Goal: Task Accomplishment & Management: Complete application form

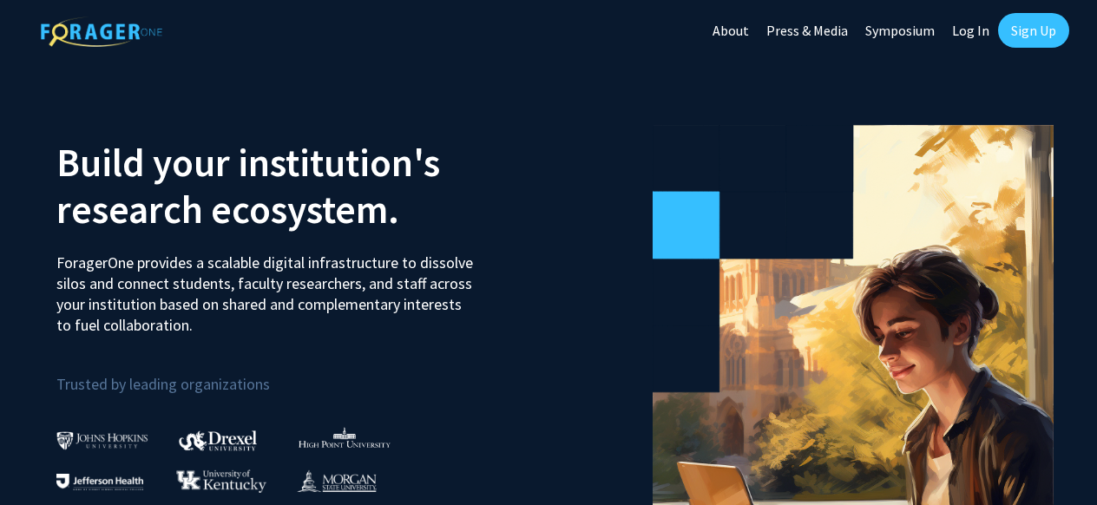
click at [1022, 30] on link "Sign Up" at bounding box center [1033, 30] width 71 height 35
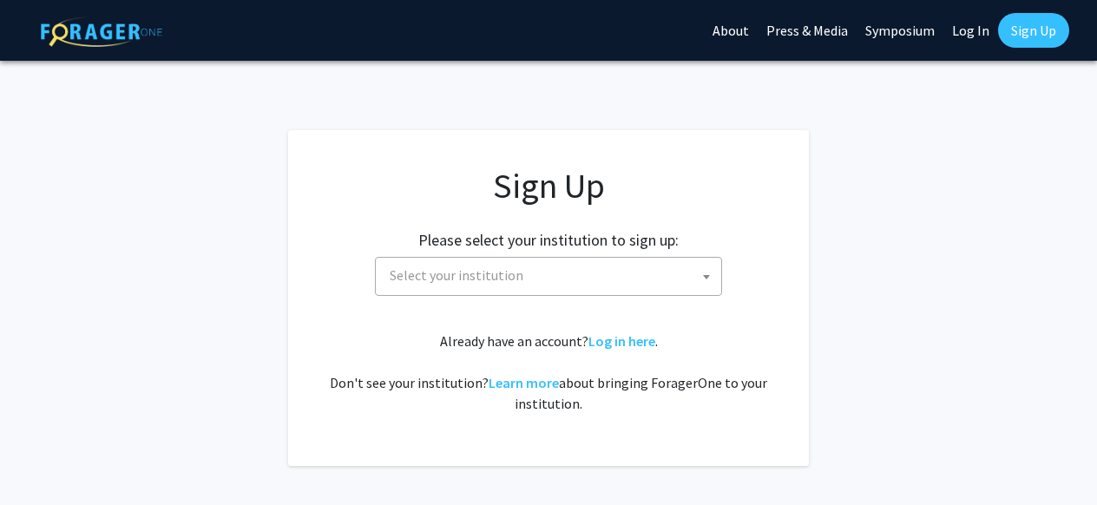
click at [627, 269] on span "Select your institution" at bounding box center [552, 276] width 338 height 36
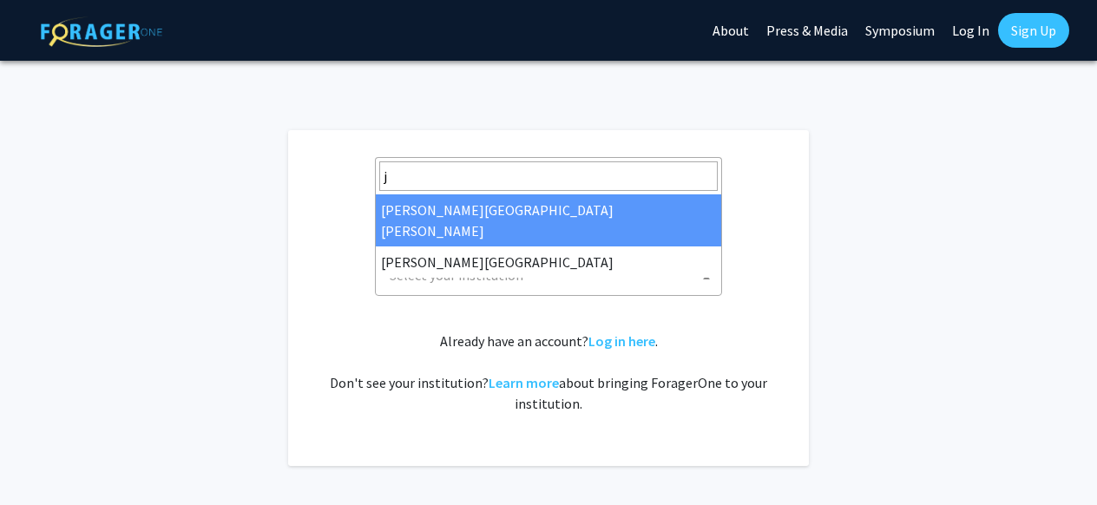
type input "jo"
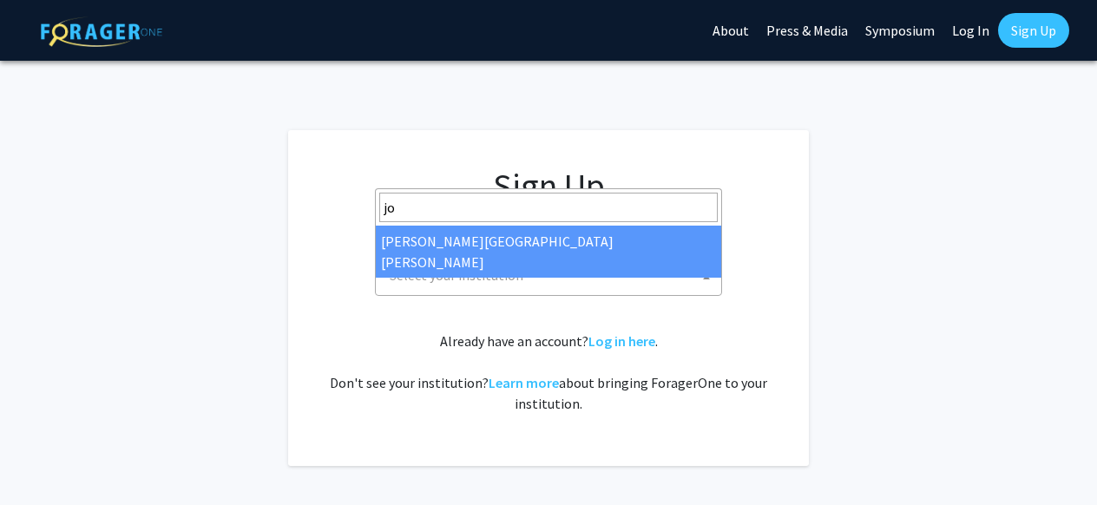
select select "1"
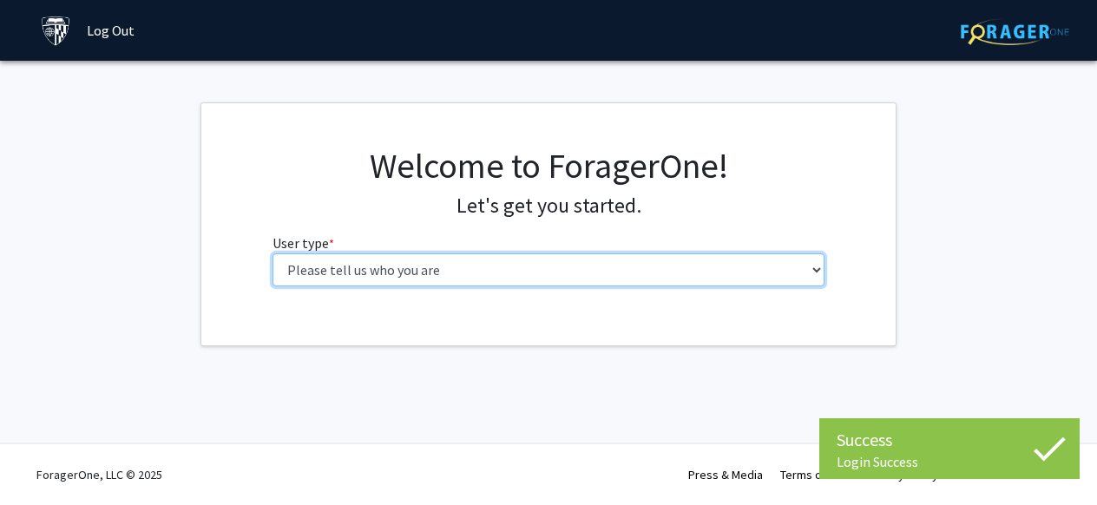
click at [524, 265] on select "Please tell us who you are Undergraduate Student Master's Student Doctoral Cand…" at bounding box center [548, 269] width 553 height 33
select select "1: undergrad"
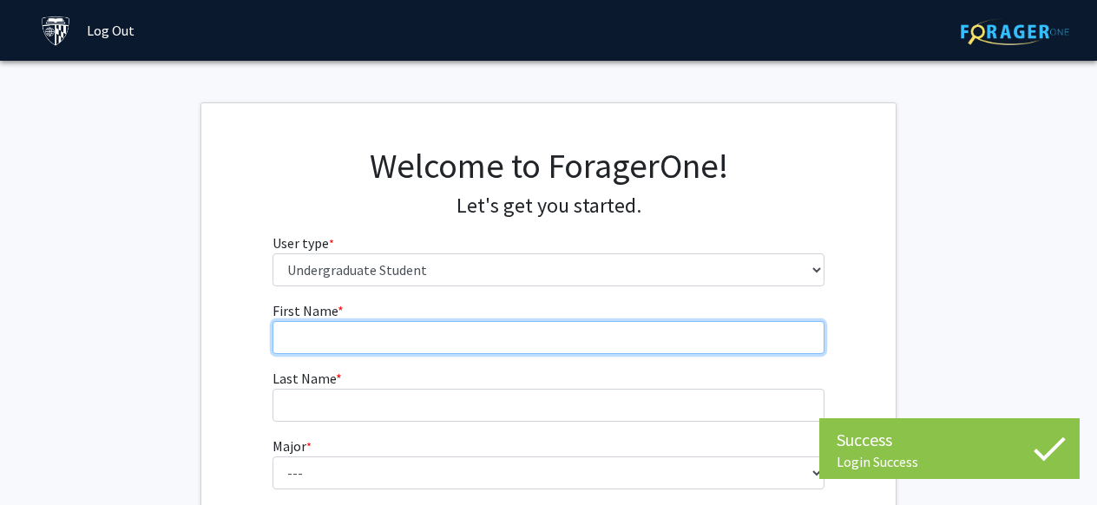
click at [489, 336] on input "First Name * required" at bounding box center [548, 337] width 553 height 33
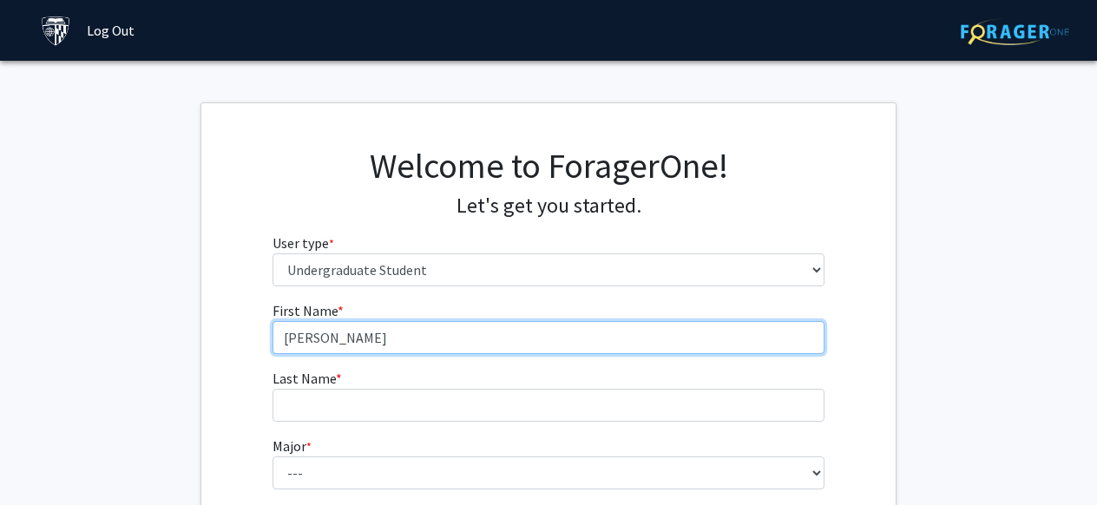
type input "Hannah"
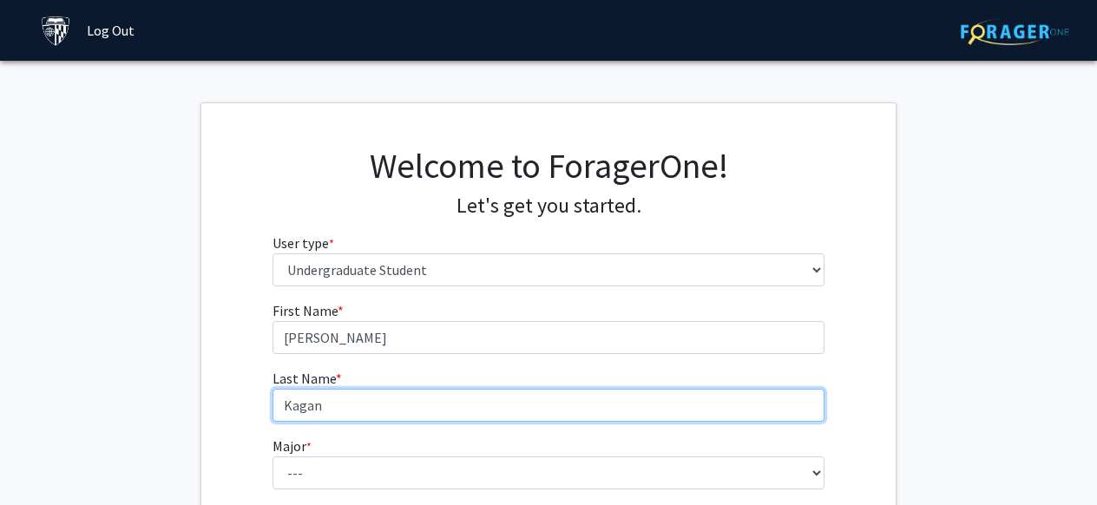
type input "Kagan"
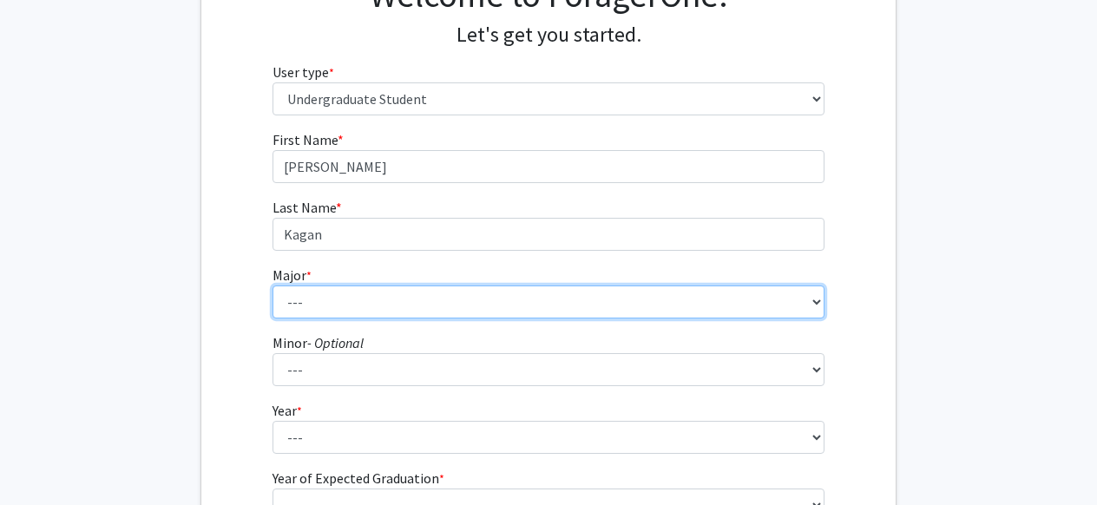
scroll to position [192, 0]
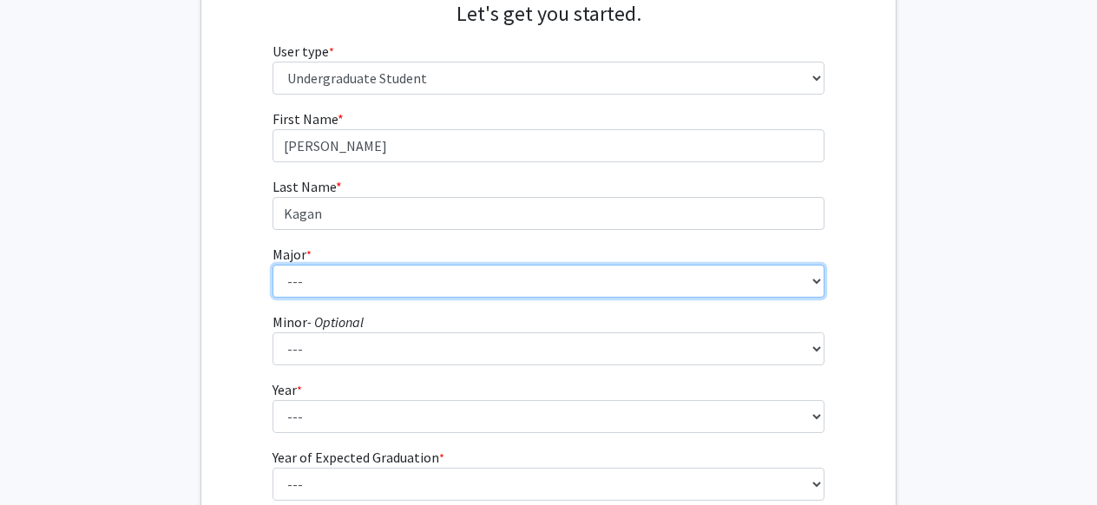
click at [517, 286] on select "--- Africana Studies Anthropology Applied Mathematics & Statistics Archaeology …" at bounding box center [548, 281] width 553 height 33
select select "41: 55"
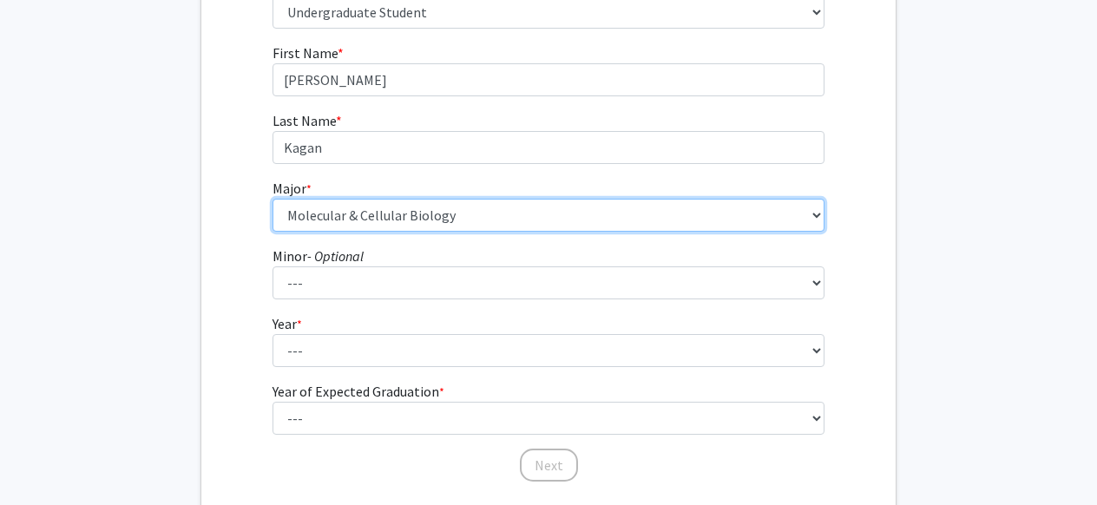
scroll to position [272, 0]
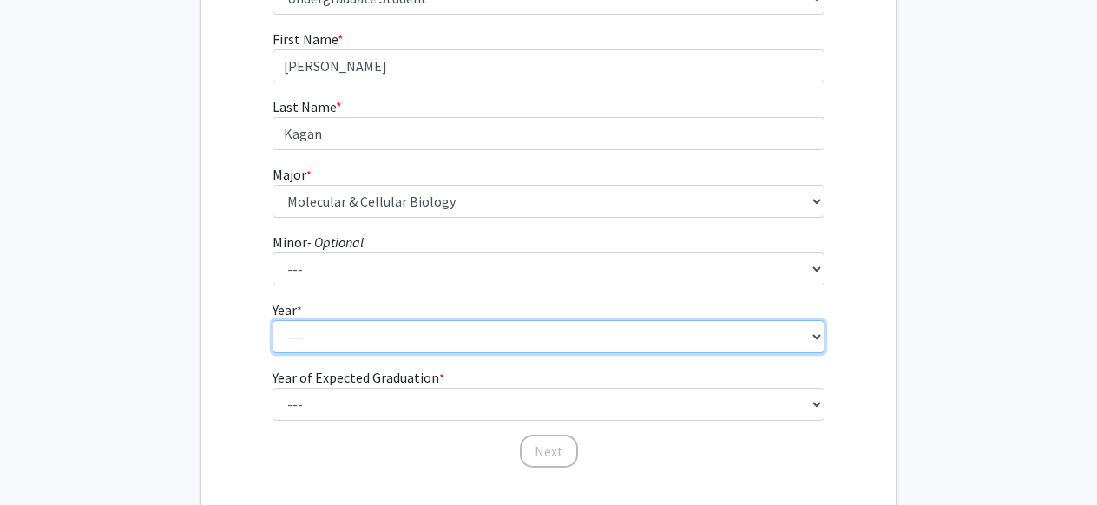
click at [314, 338] on select "--- First-year Sophomore Junior Senior Postbaccalaureate Certificate" at bounding box center [548, 336] width 553 height 33
select select "1: first-year"
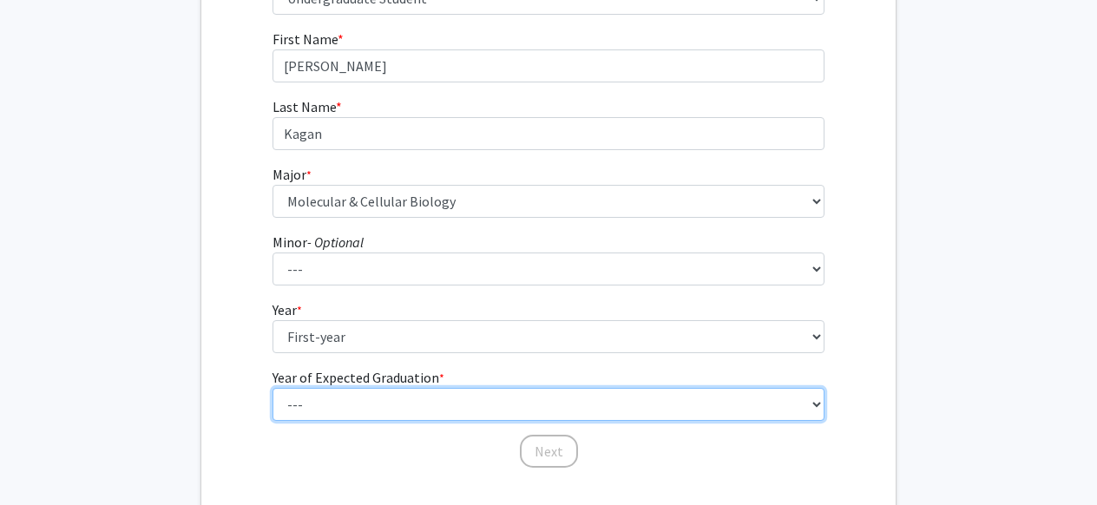
click at [345, 397] on select "--- 2025 2026 2027 2028 2029 2030 2031 2032 2033 2034" at bounding box center [548, 404] width 553 height 33
select select "5: 2029"
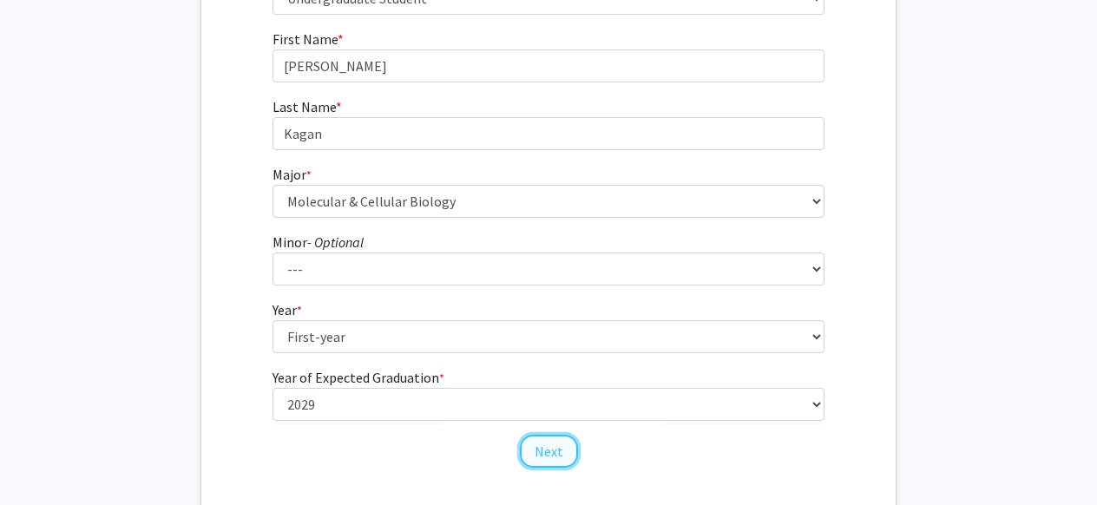
click at [555, 452] on button "Next" at bounding box center [549, 451] width 58 height 33
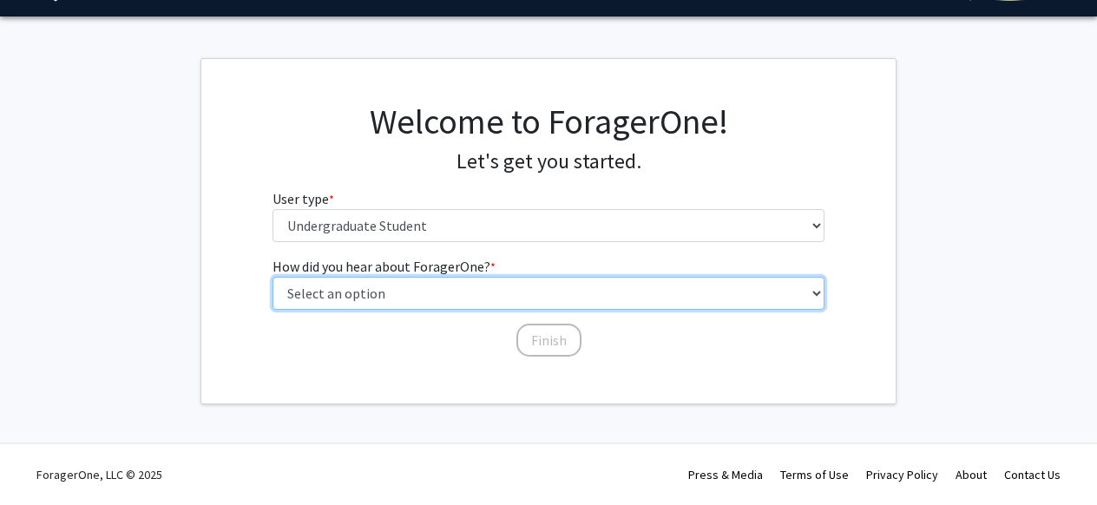
click at [540, 297] on select "Select an option Peer/student recommendation Faculty/staff recommendation Unive…" at bounding box center [548, 293] width 553 height 33
select select "2: faculty_recommendation"
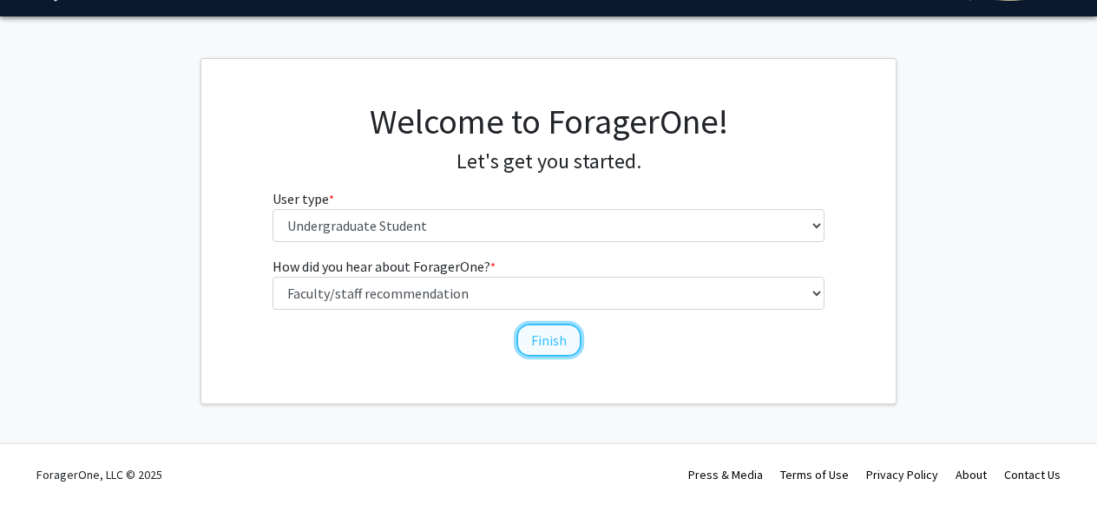
click at [530, 338] on button "Finish" at bounding box center [548, 340] width 65 height 33
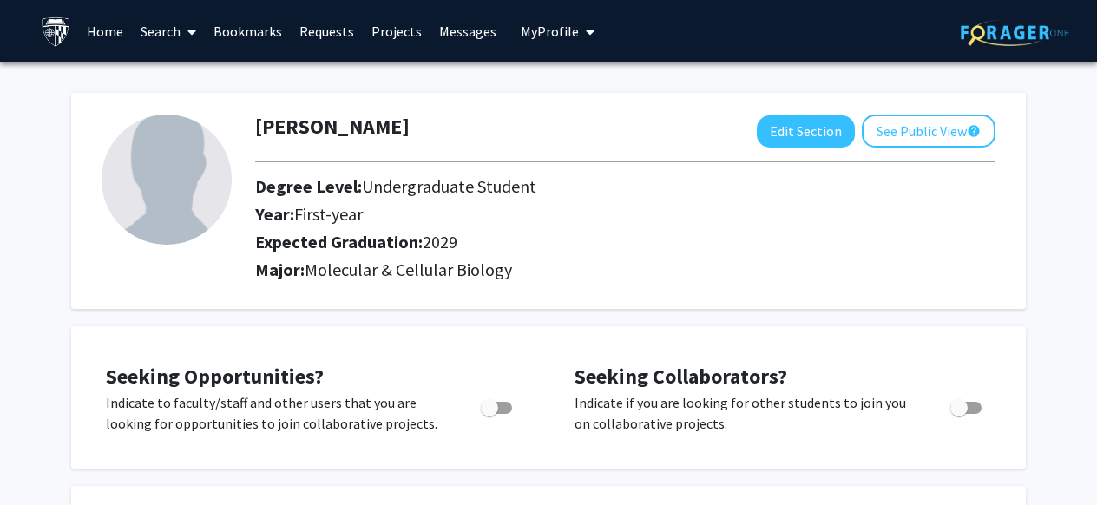
click at [196, 31] on icon at bounding box center [191, 32] width 9 height 14
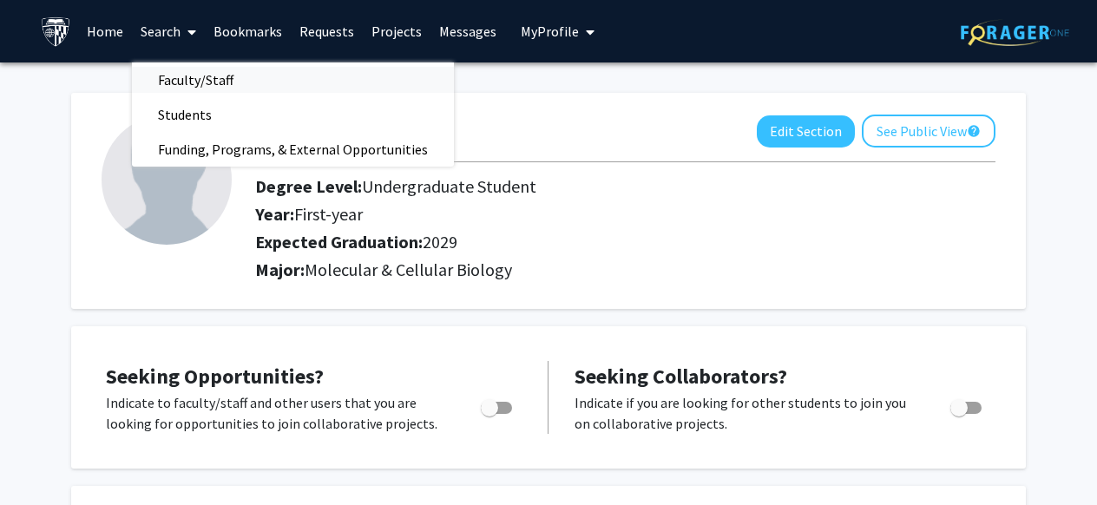
click at [200, 83] on span "Faculty/Staff" at bounding box center [196, 79] width 128 height 35
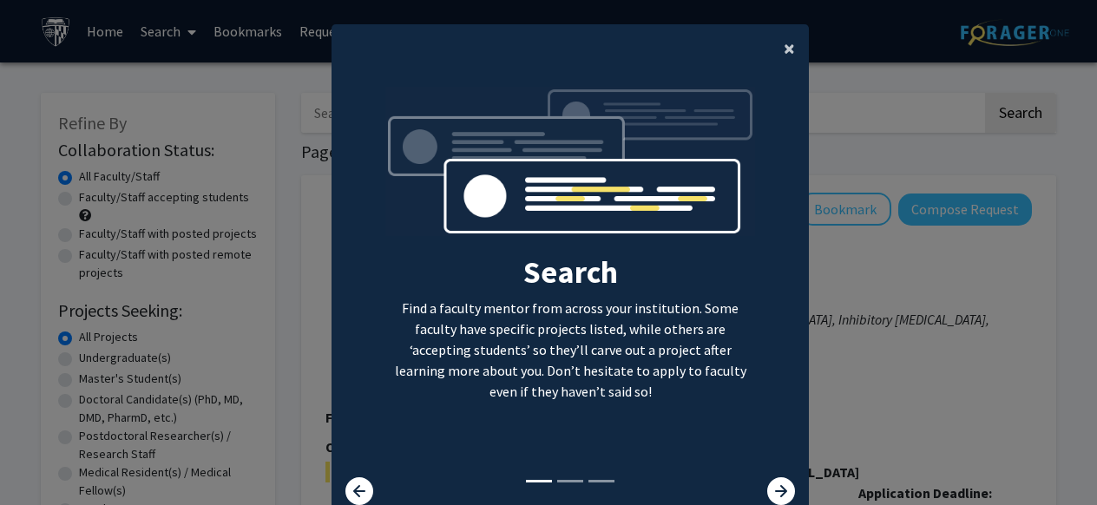
click at [780, 45] on button "×" at bounding box center [789, 48] width 39 height 49
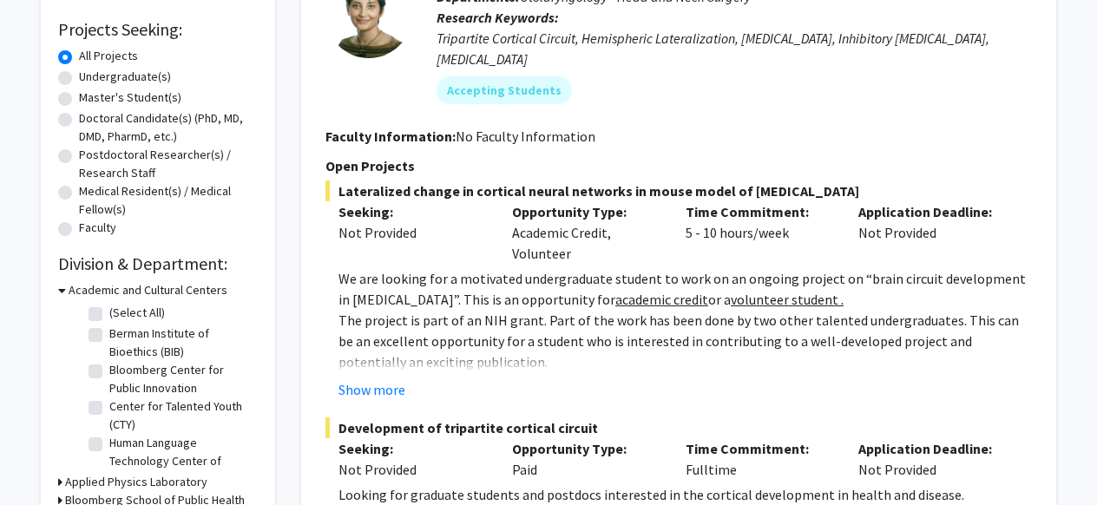
scroll to position [282, 0]
click at [377, 378] on button "Show more" at bounding box center [371, 388] width 67 height 21
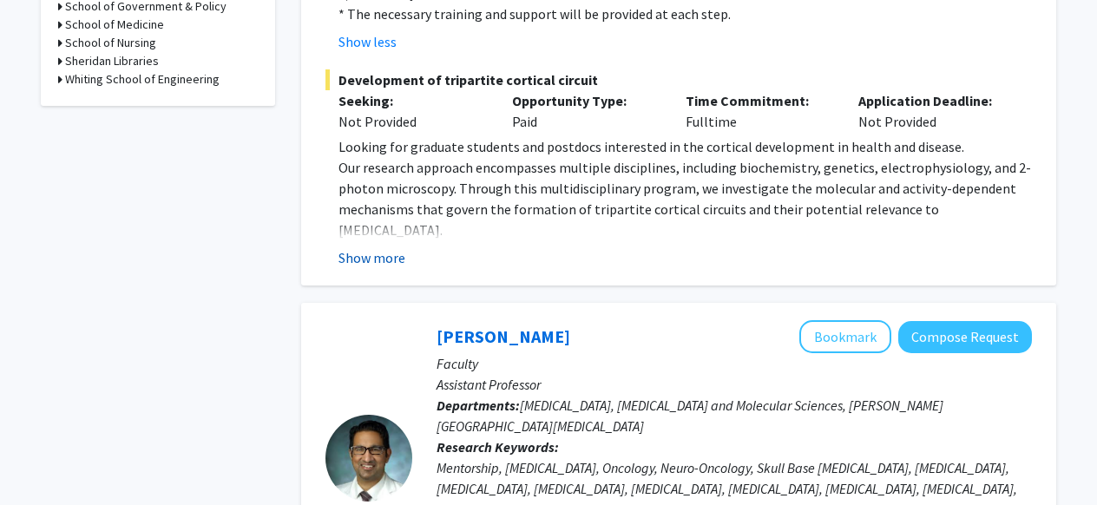
scroll to position [922, 0]
click at [361, 246] on button "Show more" at bounding box center [371, 256] width 67 height 21
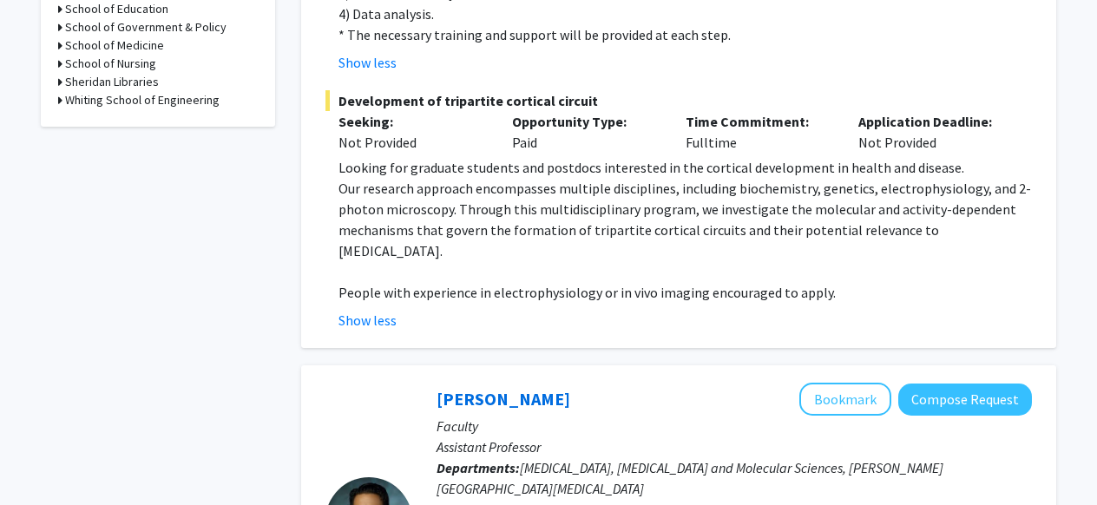
scroll to position [908, 0]
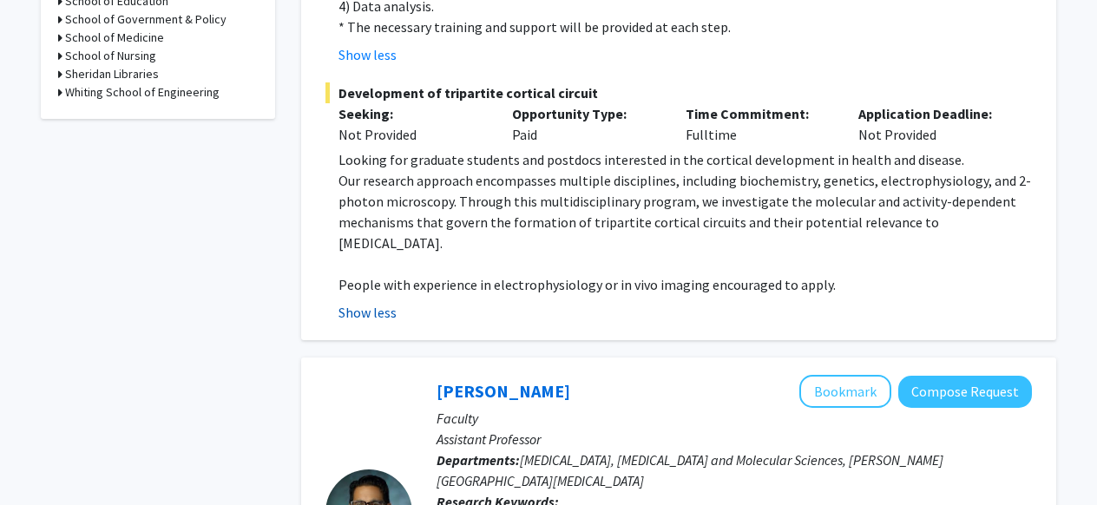
click at [391, 302] on button "Show less" at bounding box center [367, 312] width 58 height 21
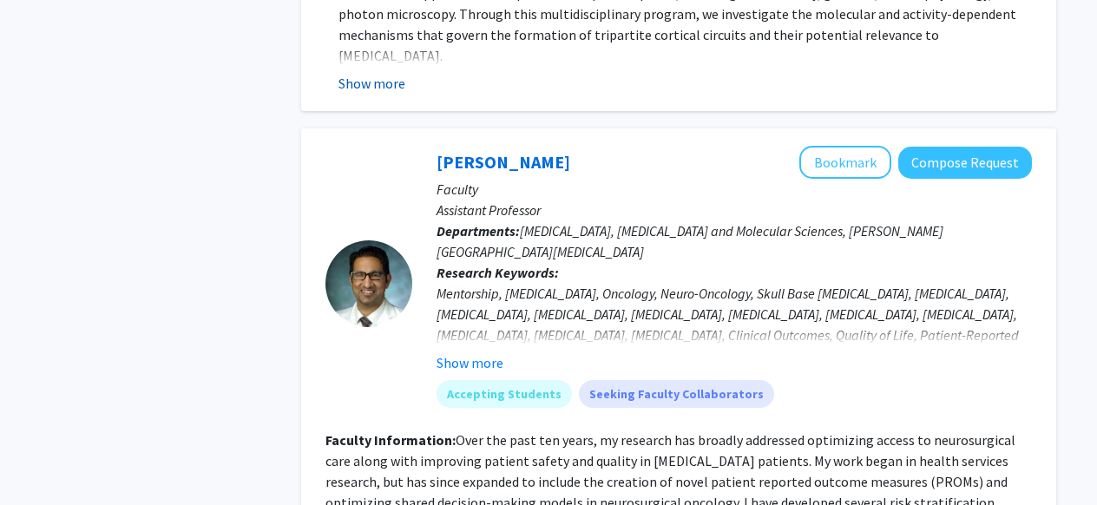
scroll to position [1104, 0]
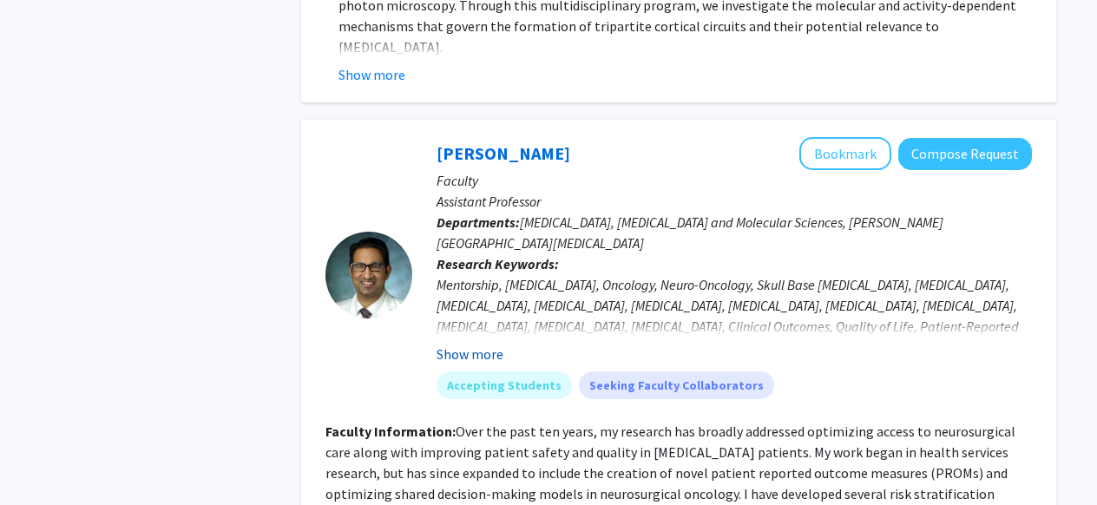
click at [469, 344] on button "Show more" at bounding box center [470, 354] width 67 height 21
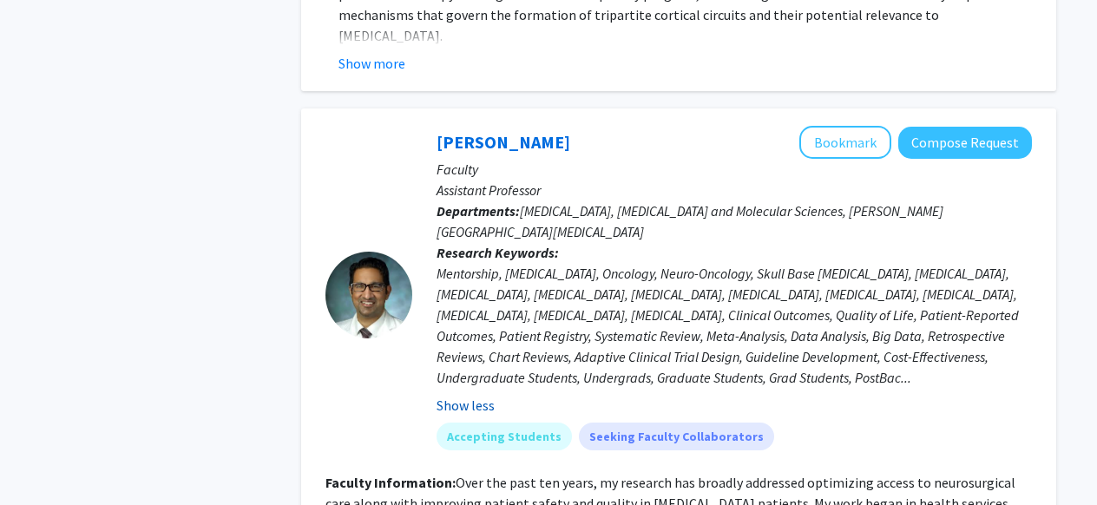
scroll to position [1119, 0]
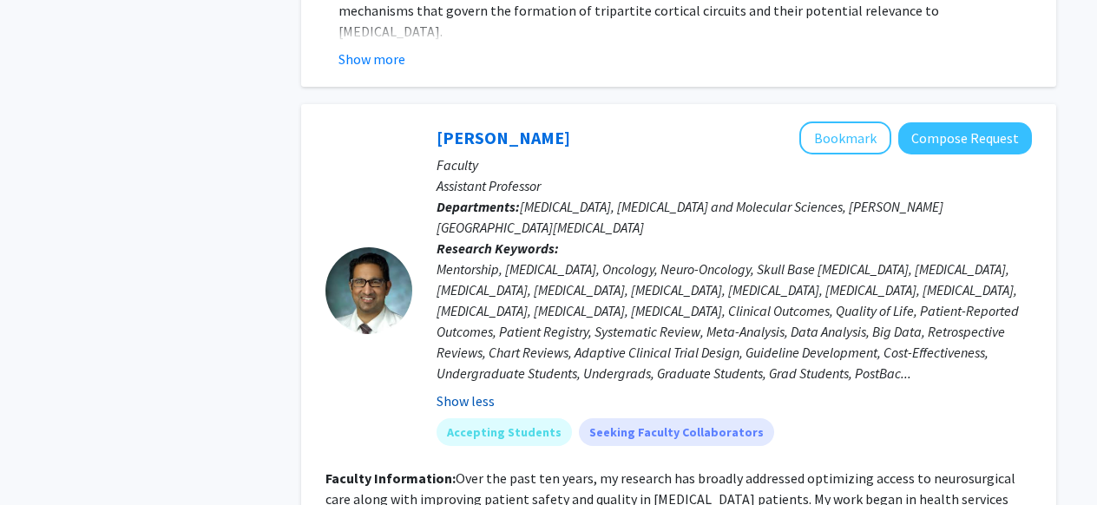
click at [454, 391] on button "Show less" at bounding box center [466, 401] width 58 height 21
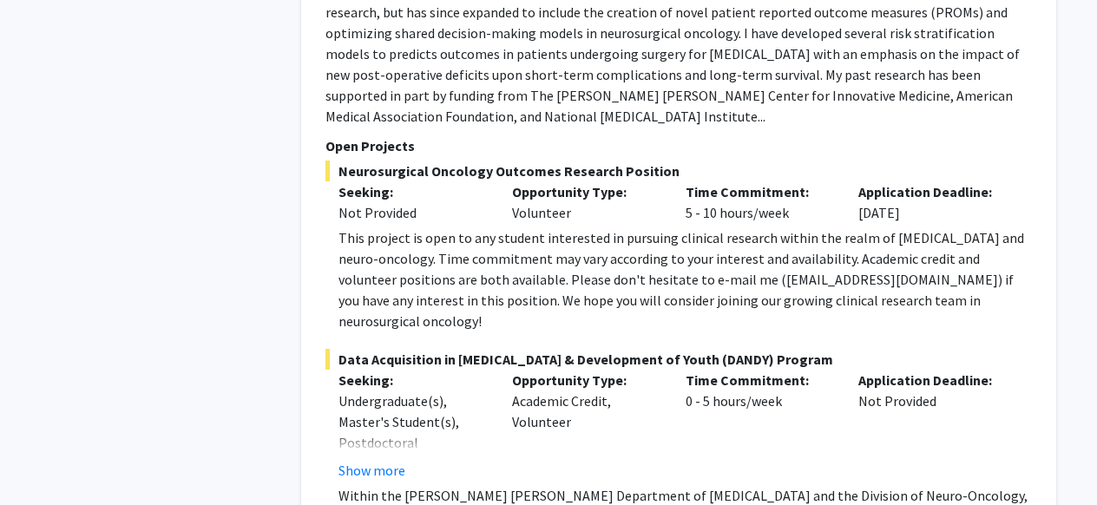
scroll to position [1572, 0]
